Goal: Task Accomplishment & Management: Use online tool/utility

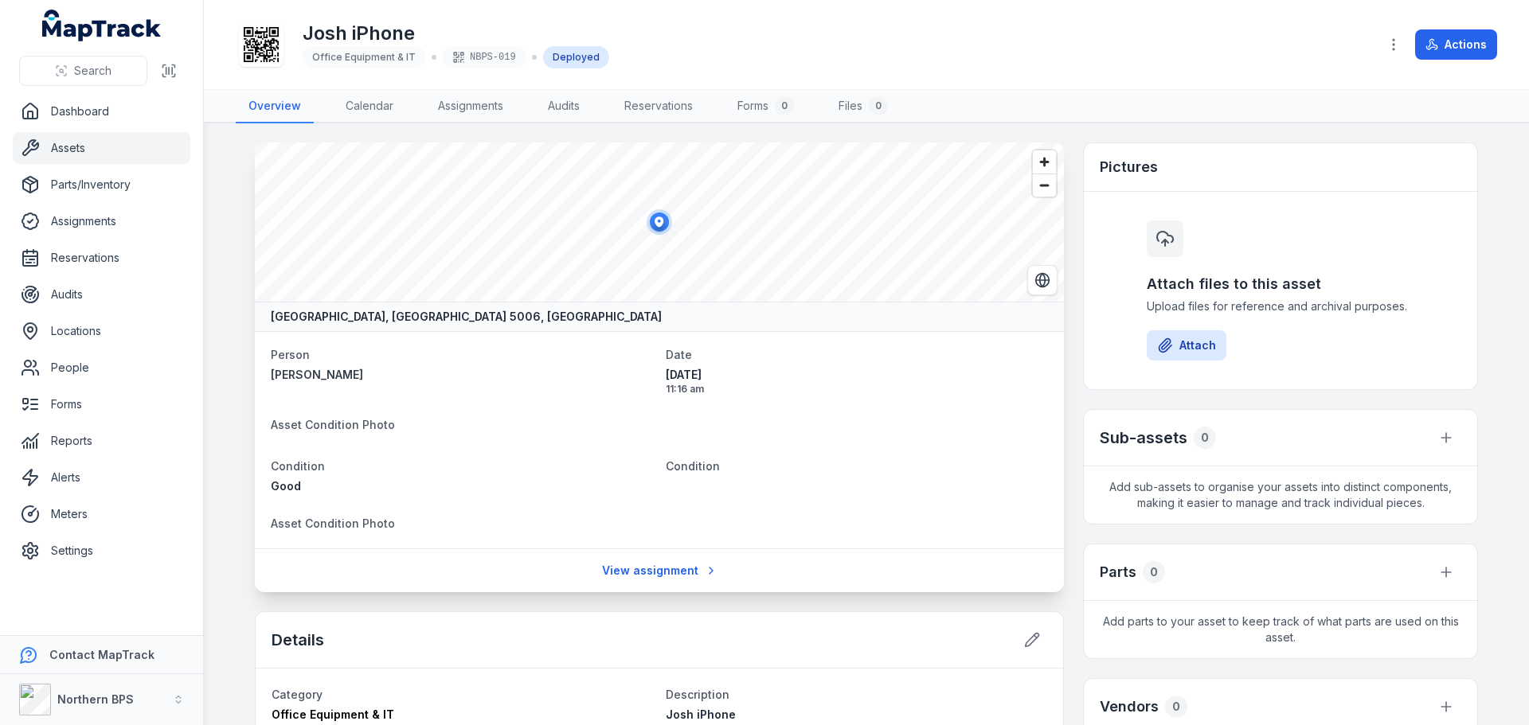
click at [70, 144] on link "Assets" at bounding box center [102, 148] width 178 height 32
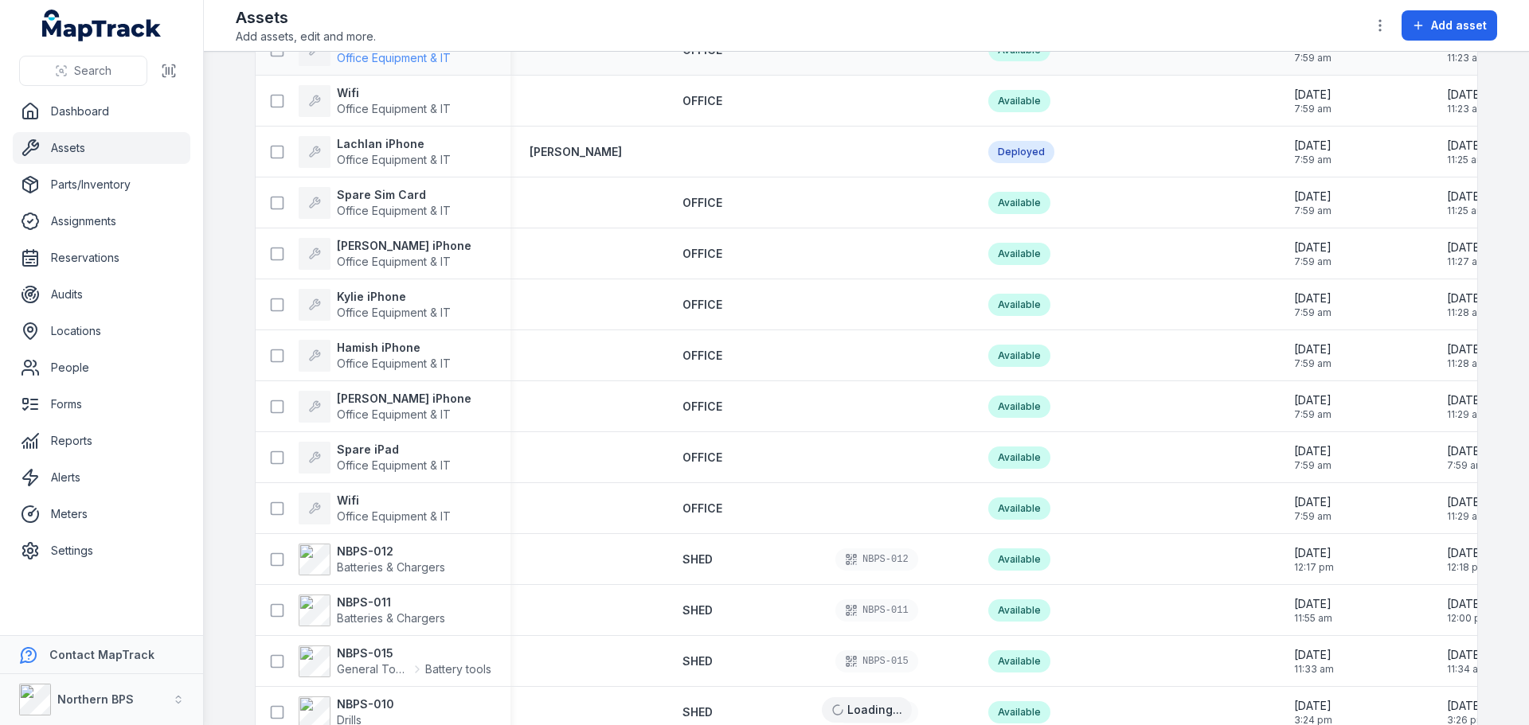
scroll to position [2008, 0]
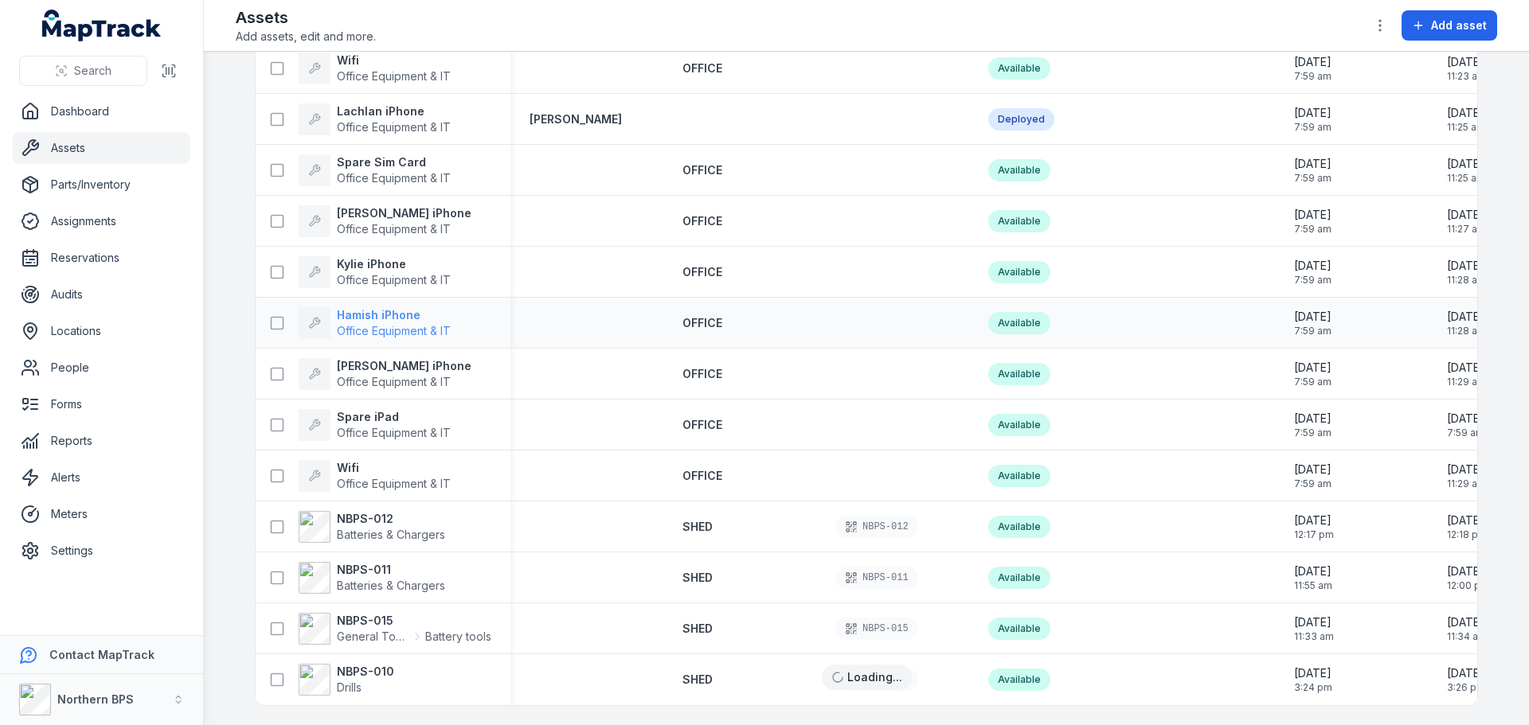
click at [371, 307] on strong "Hamish iPhone" at bounding box center [394, 315] width 114 height 16
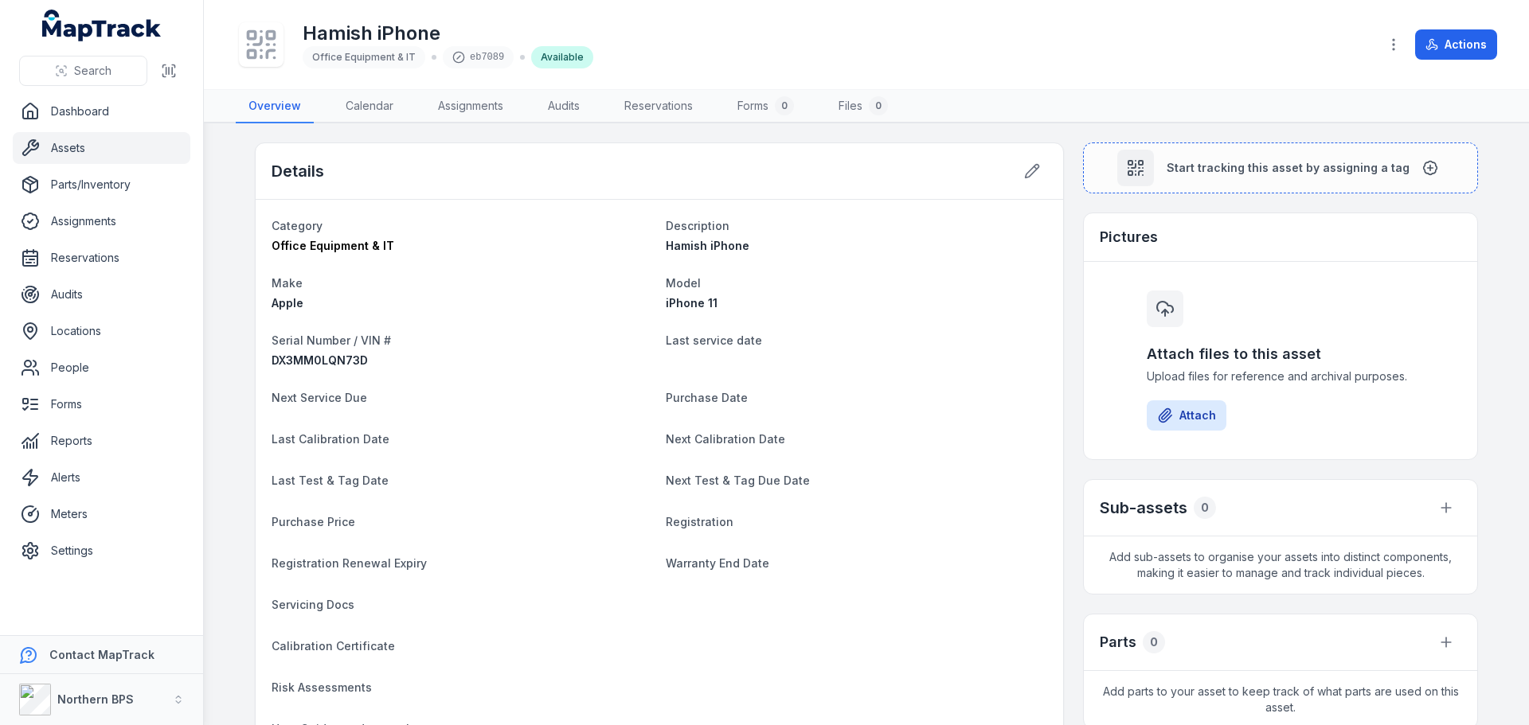
click at [254, 52] on rect at bounding box center [251, 53] width 7 height 7
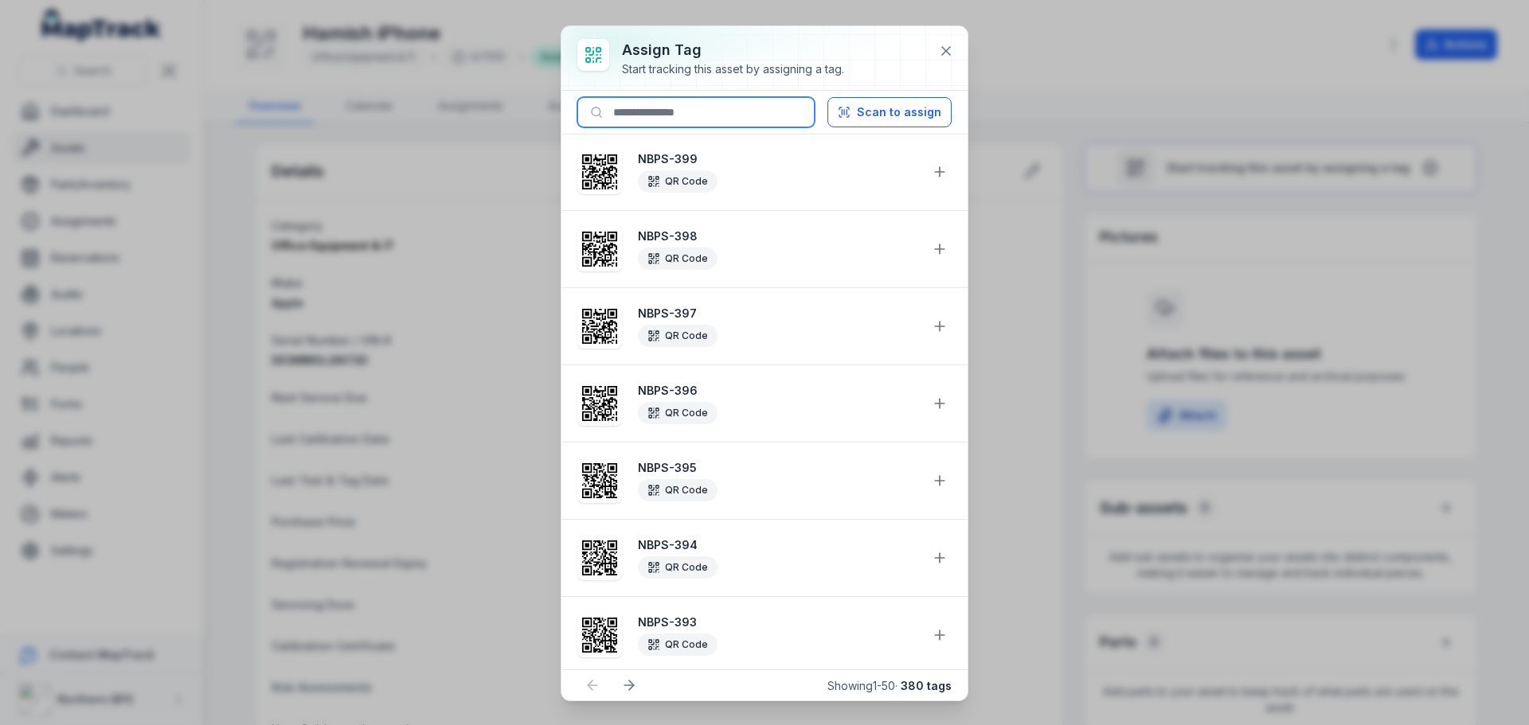
click at [646, 126] on input at bounding box center [695, 112] width 237 height 30
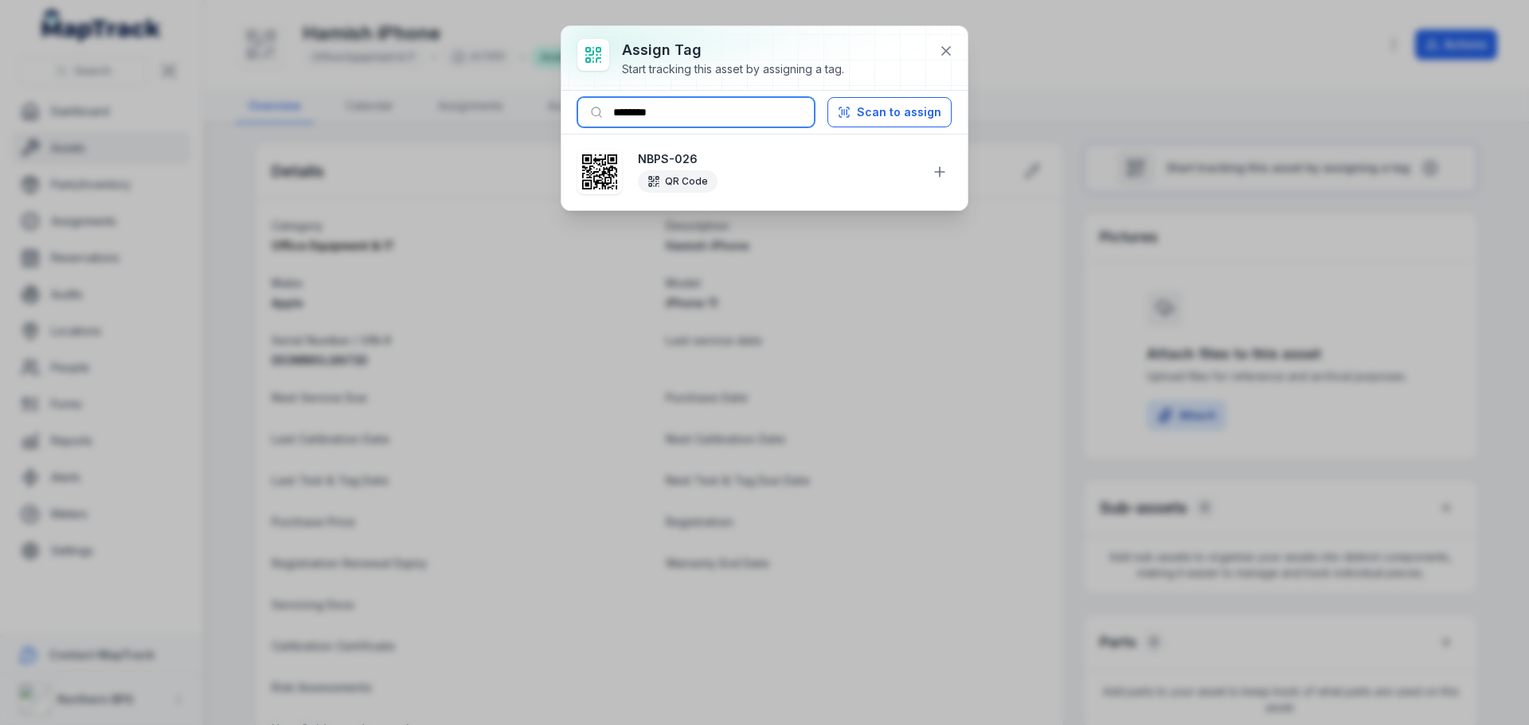
type input "********"
click at [766, 65] on div "Start tracking this asset by assigning a tag." at bounding box center [733, 69] width 222 height 16
click at [936, 176] on icon at bounding box center [940, 172] width 16 height 16
